Goal: Task Accomplishment & Management: Complete application form

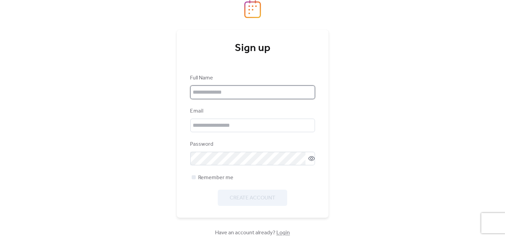
click at [220, 88] on input "text" at bounding box center [252, 93] width 125 height 14
click at [188, 113] on div "Sign up Full Name Email Password Remember me Create Account" at bounding box center [253, 124] width 152 height 188
click at [202, 90] on input "text" at bounding box center [252, 93] width 125 height 14
click at [212, 94] on input "text" at bounding box center [252, 93] width 125 height 14
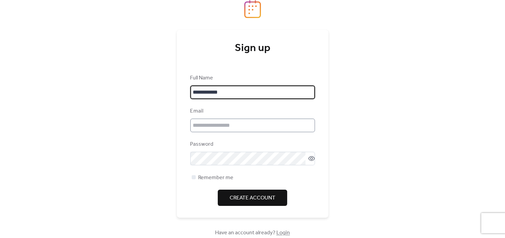
type input "**********"
click at [224, 123] on input "email" at bounding box center [252, 126] width 125 height 14
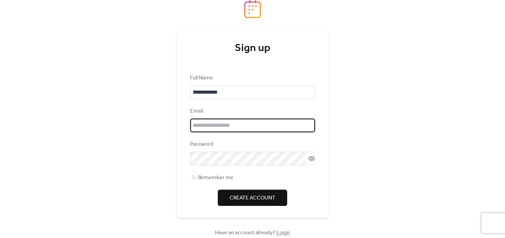
type input "**********"
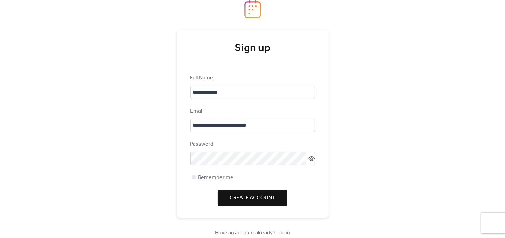
click at [233, 146] on div "Password" at bounding box center [251, 145] width 123 height 8
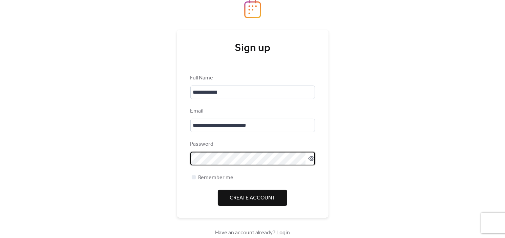
click at [248, 199] on span "Create Account" at bounding box center [253, 198] width 46 height 8
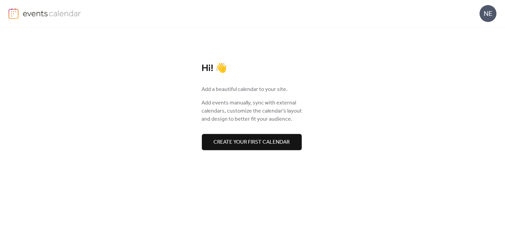
click at [281, 143] on span "Create your first calendar" at bounding box center [252, 143] width 76 height 8
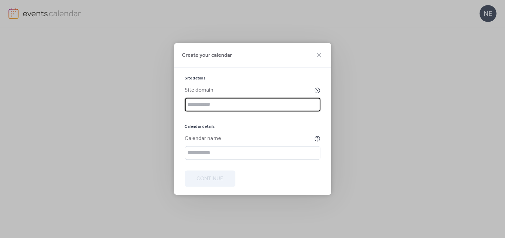
click at [251, 96] on div "Site domain" at bounding box center [252, 99] width 135 height 25
click at [250, 108] on input "text" at bounding box center [252, 105] width 135 height 14
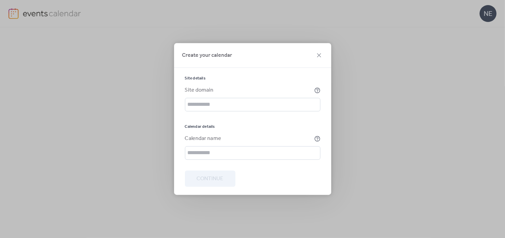
drag, startPoint x: 188, startPoint y: 85, endPoint x: 250, endPoint y: 91, distance: 61.9
click at [245, 91] on div "Site domain" at bounding box center [249, 91] width 128 height 8
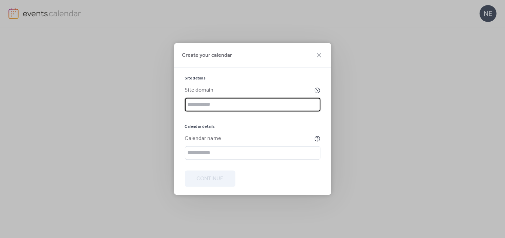
click at [218, 106] on input "text" at bounding box center [252, 105] width 135 height 14
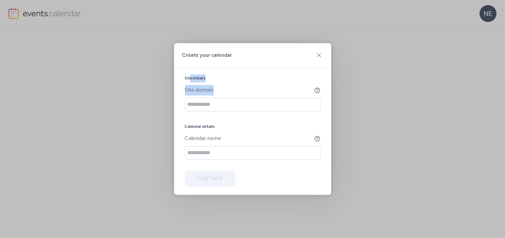
drag, startPoint x: 190, startPoint y: 76, endPoint x: 200, endPoint y: 98, distance: 24.1
click at [200, 98] on div "Site details Site domain Calendar details Calendar name" at bounding box center [252, 118] width 135 height 84
click at [313, 88] on label "Site domain" at bounding box center [252, 91] width 135 height 8
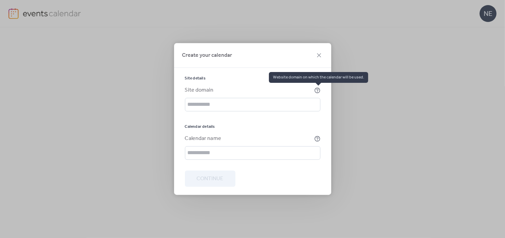
click at [316, 89] on icon at bounding box center [317, 91] width 6 height 6
click at [245, 96] on div "Site domain" at bounding box center [252, 99] width 135 height 25
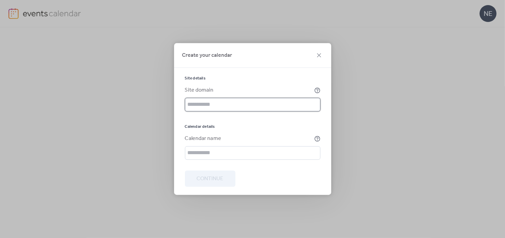
click at [244, 102] on input "text" at bounding box center [252, 105] width 135 height 14
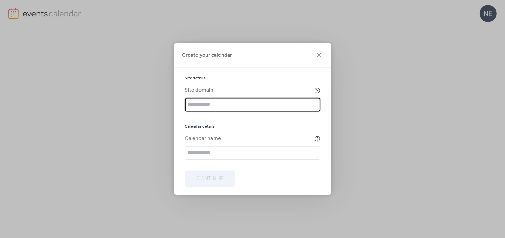
paste input "**********"
type input "**********"
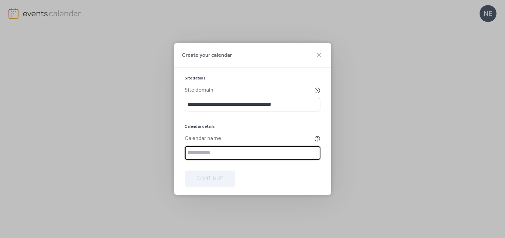
click at [227, 151] on input "text" at bounding box center [252, 154] width 135 height 14
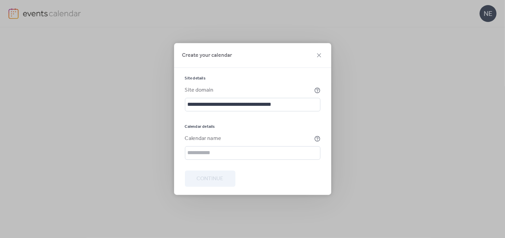
click at [323, 54] on div "Create your calendar" at bounding box center [252, 55] width 157 height 25
click at [317, 55] on icon at bounding box center [319, 55] width 8 height 8
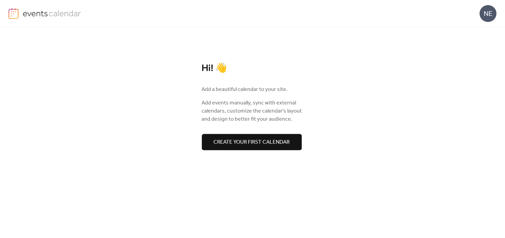
click at [23, 12] on img at bounding box center [52, 13] width 59 height 10
click at [488, 11] on div "NE" at bounding box center [488, 13] width 17 height 17
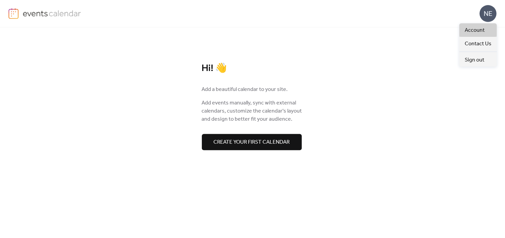
click at [475, 32] on span "Account" at bounding box center [475, 30] width 20 height 8
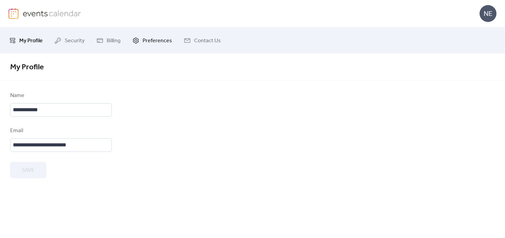
click at [155, 45] on span "Preferences" at bounding box center [157, 41] width 29 height 10
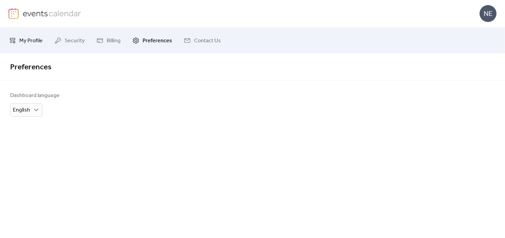
click at [22, 44] on span "My Profile" at bounding box center [30, 41] width 23 height 10
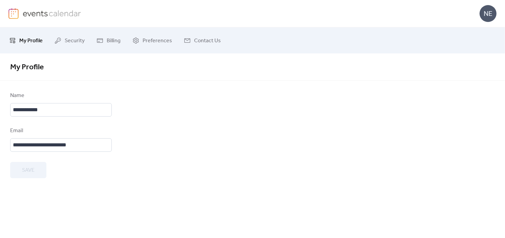
click at [104, 203] on div "**********" at bounding box center [252, 146] width 505 height 185
click at [181, 35] on link "Contact Us" at bounding box center [202, 40] width 47 height 21
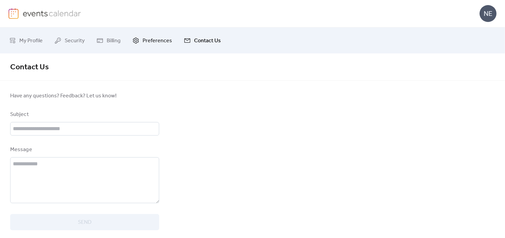
click at [150, 44] on span "Preferences" at bounding box center [157, 41] width 29 height 10
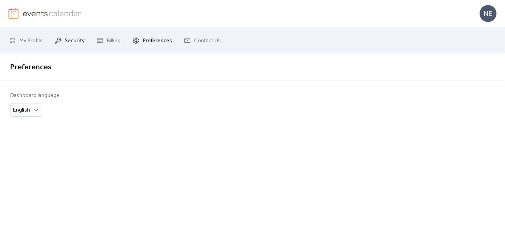
click at [77, 39] on span "Security" at bounding box center [75, 41] width 20 height 10
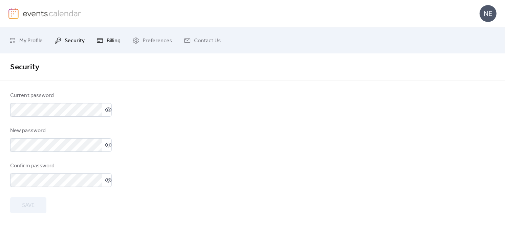
click at [114, 44] on span "Billing" at bounding box center [114, 41] width 14 height 10
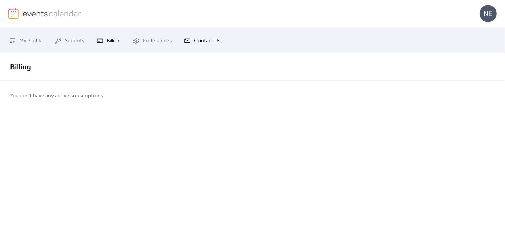
click at [179, 39] on link "Contact Us" at bounding box center [202, 40] width 47 height 21
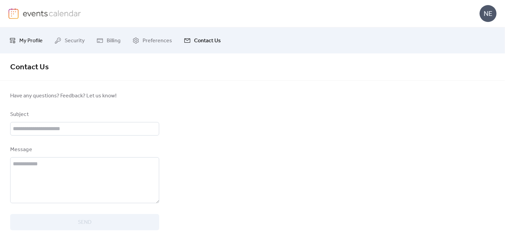
click at [35, 44] on span "My Profile" at bounding box center [30, 41] width 23 height 10
